Goal: Task Accomplishment & Management: Manage account settings

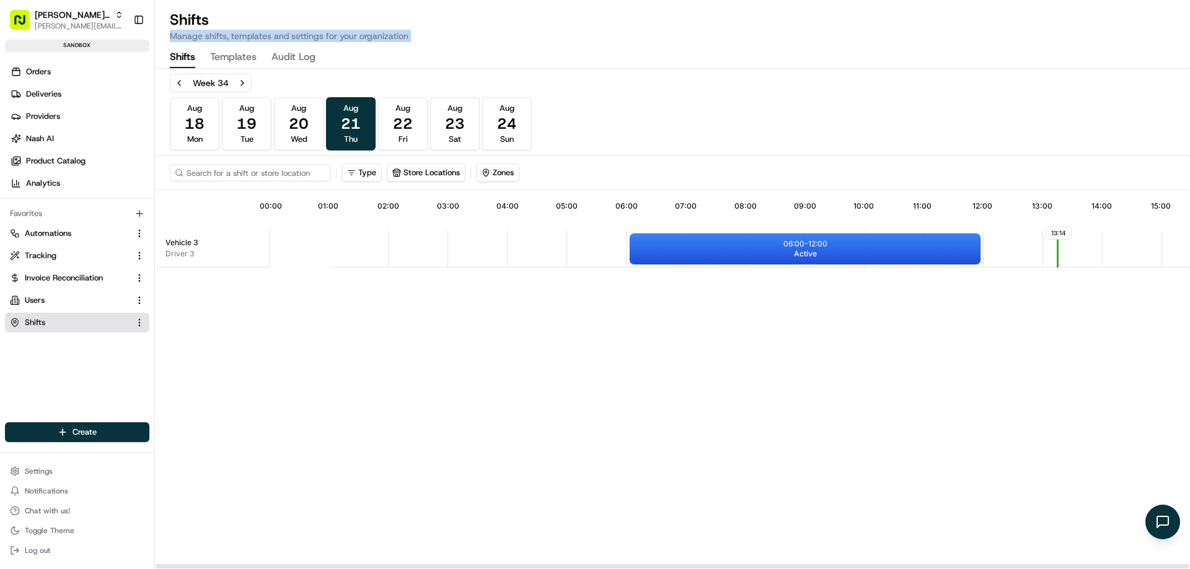
scroll to position [0, 114]
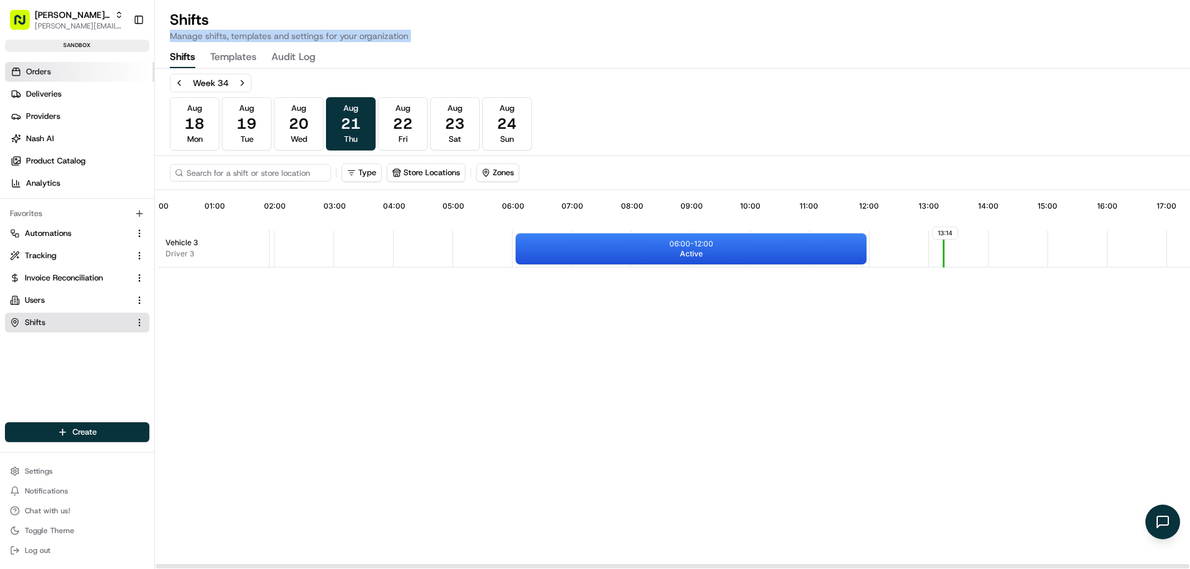
click at [48, 68] on span "Orders" at bounding box center [38, 71] width 25 height 11
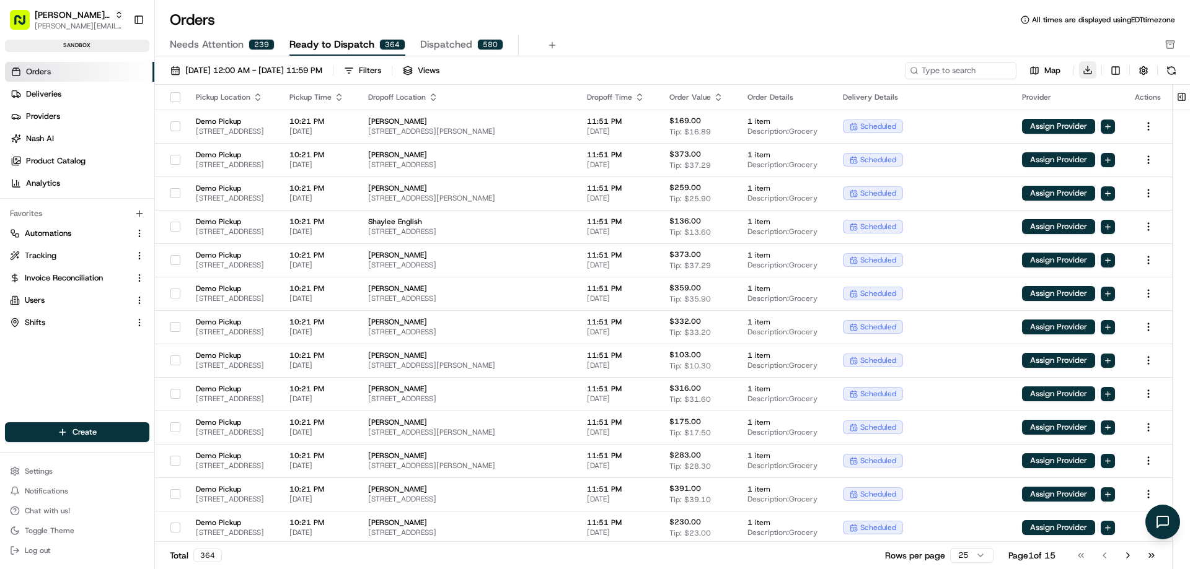
click at [1089, 71] on button "Download" at bounding box center [1087, 69] width 17 height 17
click at [1144, 68] on button "button" at bounding box center [1143, 70] width 17 height 17
click at [1166, 70] on button at bounding box center [1170, 70] width 17 height 17
click at [1045, 71] on span "Map" at bounding box center [1052, 70] width 16 height 11
